Goal: Task Accomplishment & Management: Use online tool/utility

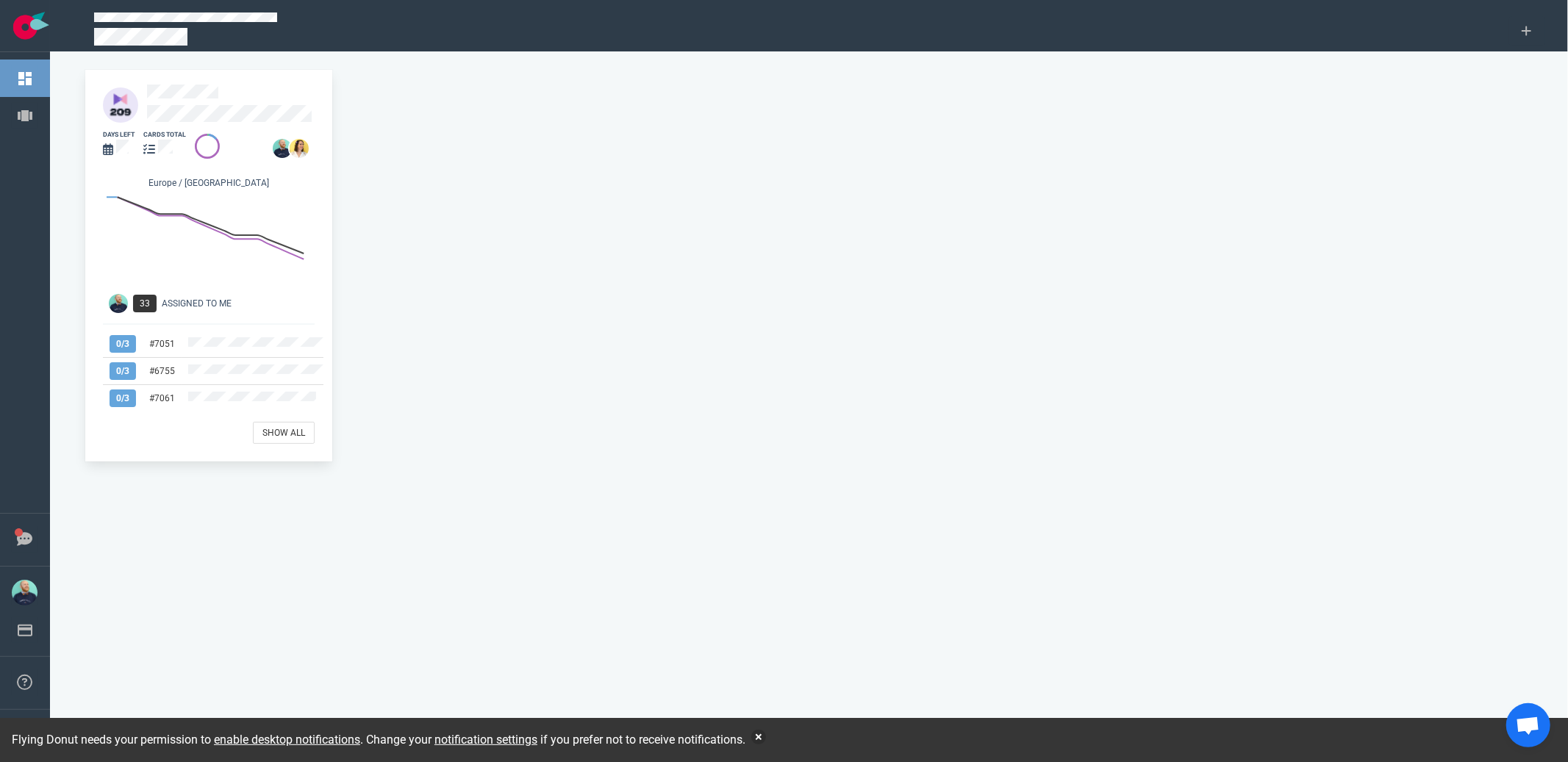
click at [202, 104] on div at bounding box center [235, 105] width 176 height 41
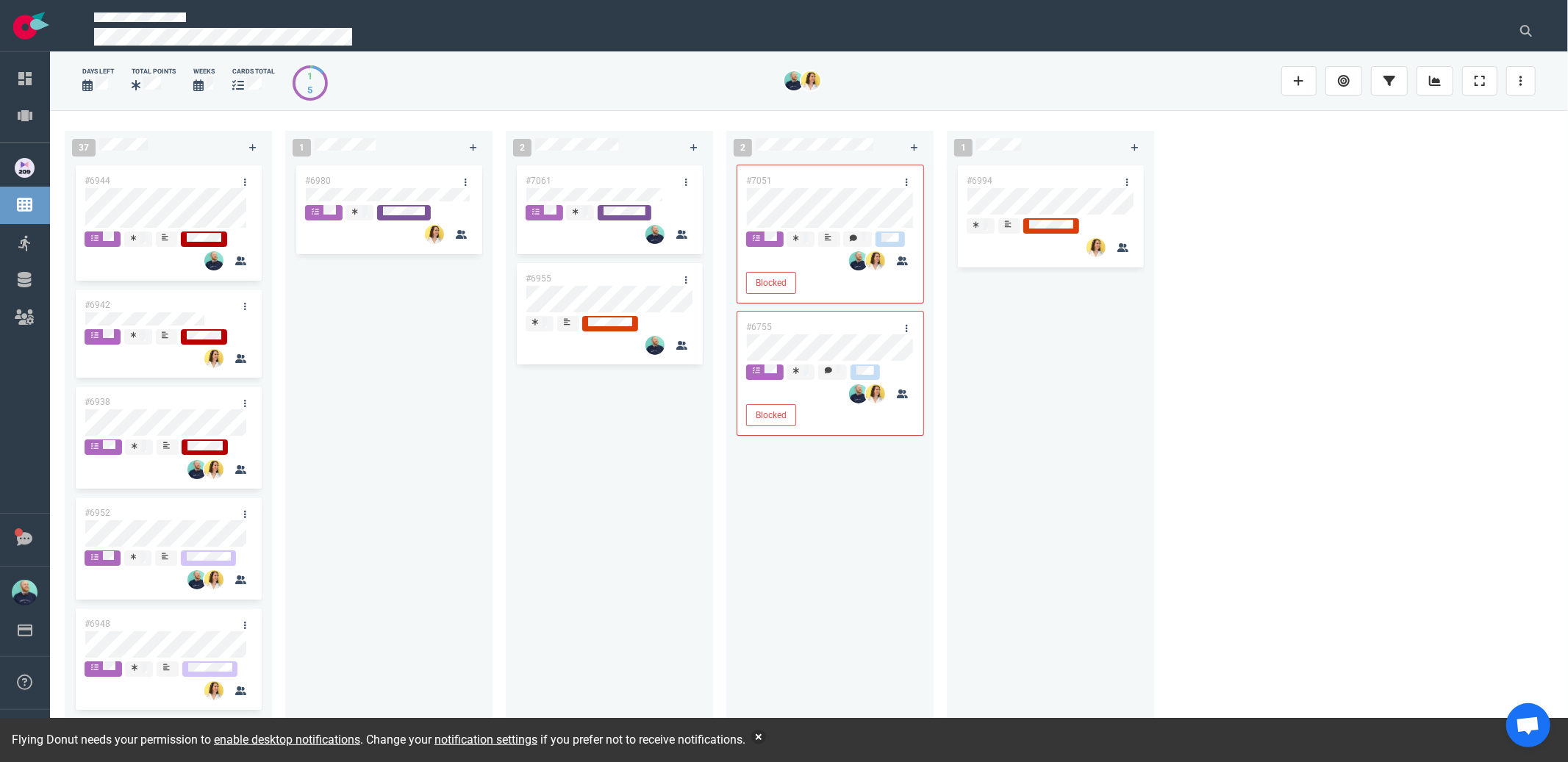
drag, startPoint x: 395, startPoint y: 479, endPoint x: 358, endPoint y: 476, distance: 37.1
click at [395, 479] on div "#6980" at bounding box center [389, 446] width 190 height 568
click at [765, 737] on button "button" at bounding box center [758, 737] width 15 height 15
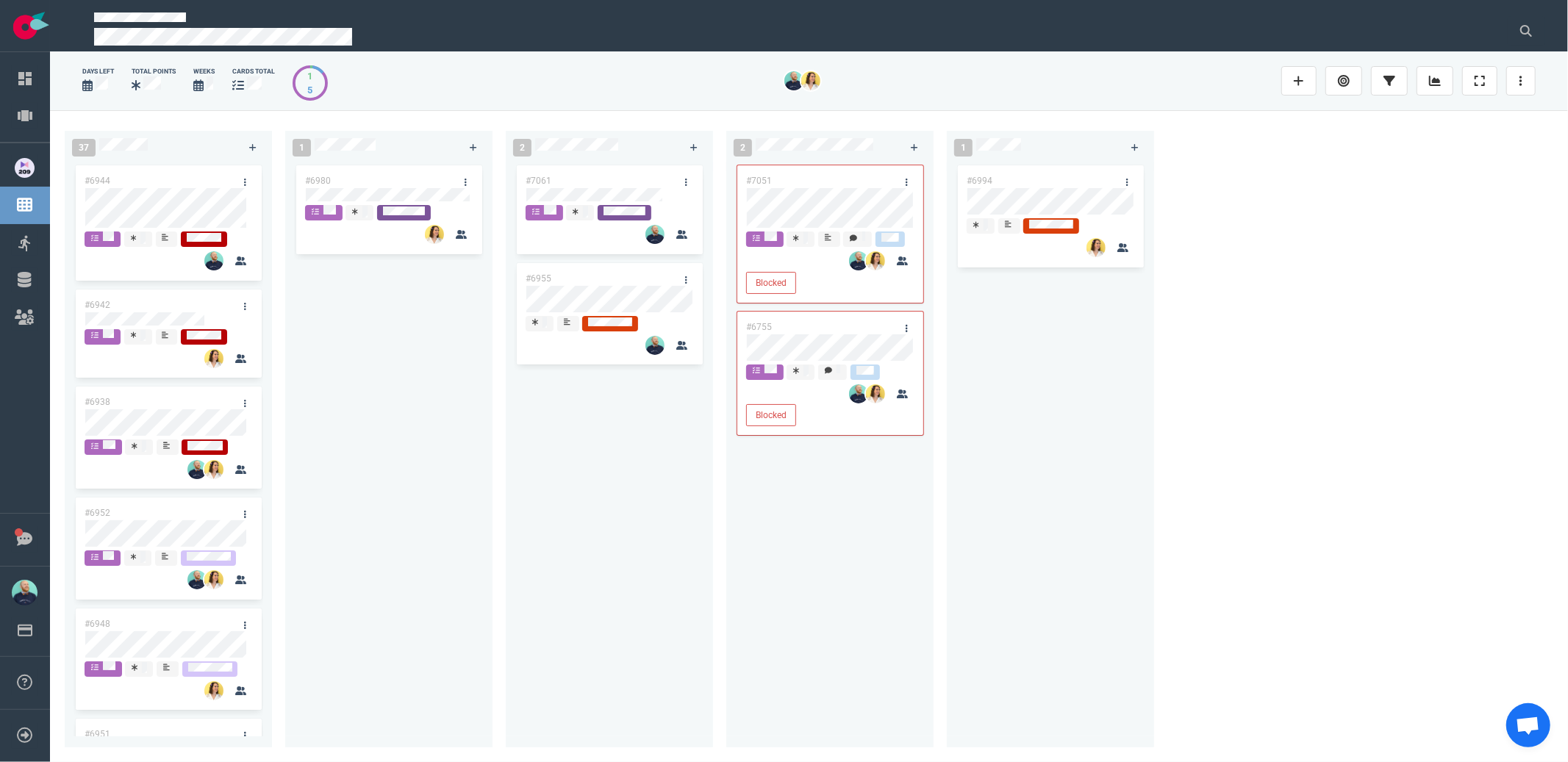
click at [413, 428] on div "#6980" at bounding box center [389, 446] width 190 height 568
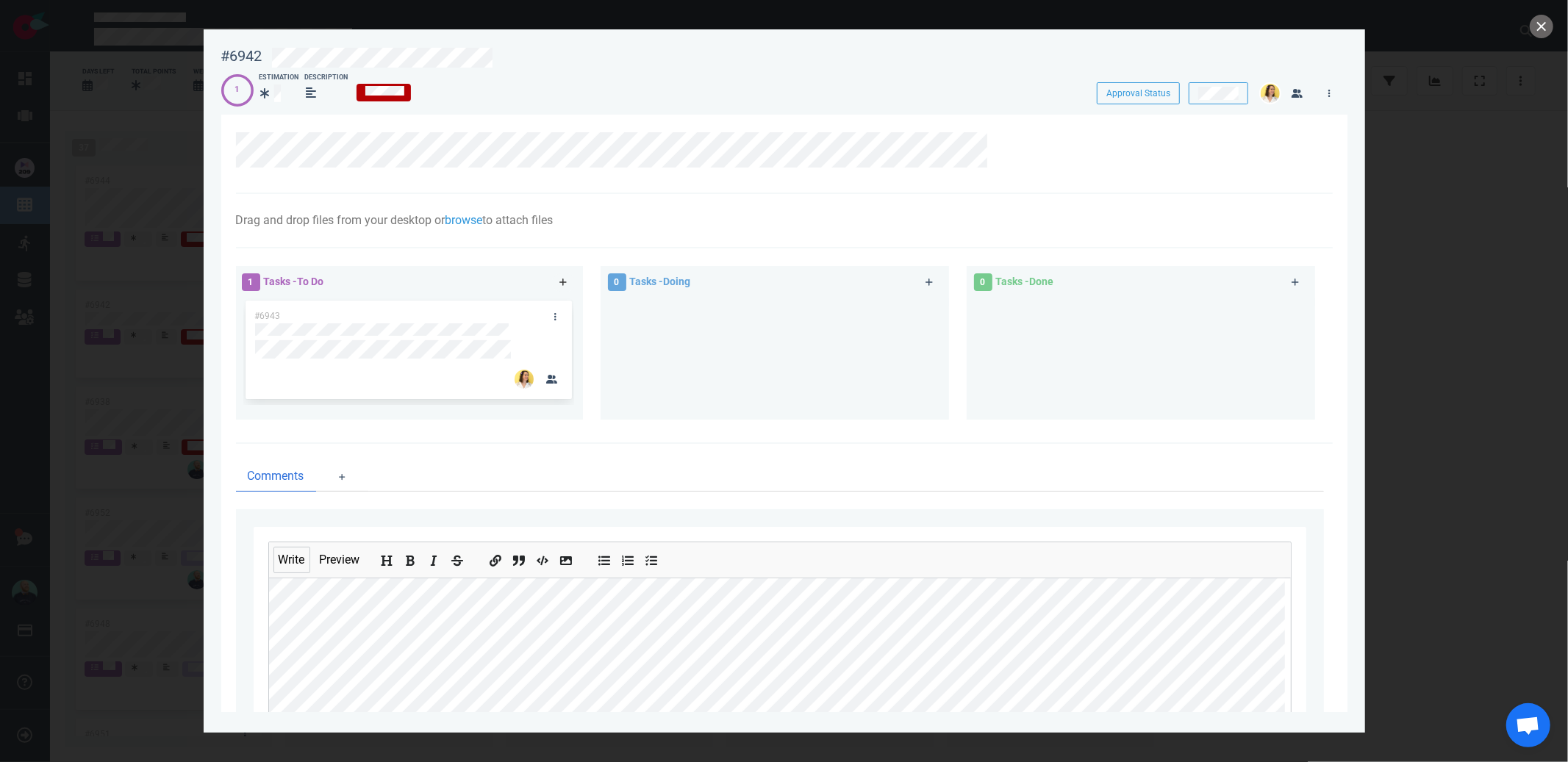
click at [565, 283] on icon at bounding box center [562, 281] width 7 height 7
click at [682, 370] on div at bounding box center [775, 352] width 331 height 110
click at [1434, 179] on div at bounding box center [784, 381] width 1568 height 762
